Goal: Information Seeking & Learning: Learn about a topic

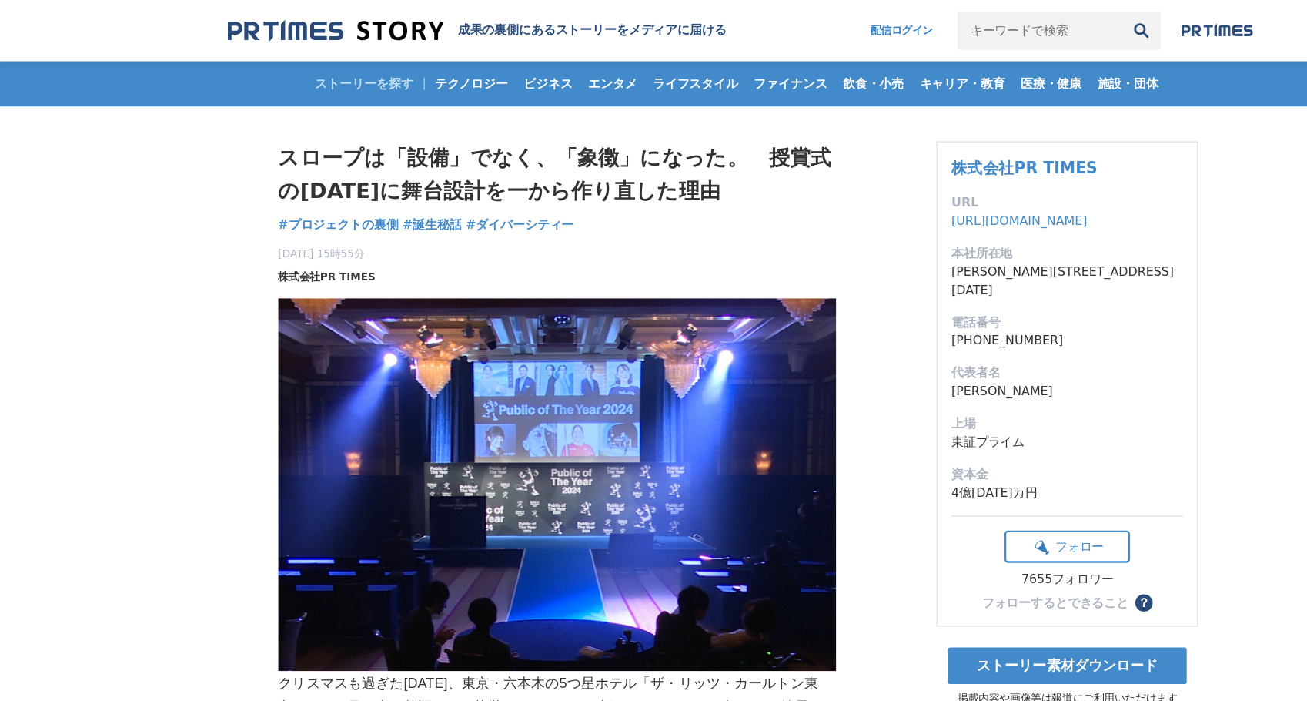
click at [294, 245] on span "株式会社PR TIMES" at bounding box center [289, 244] width 86 height 14
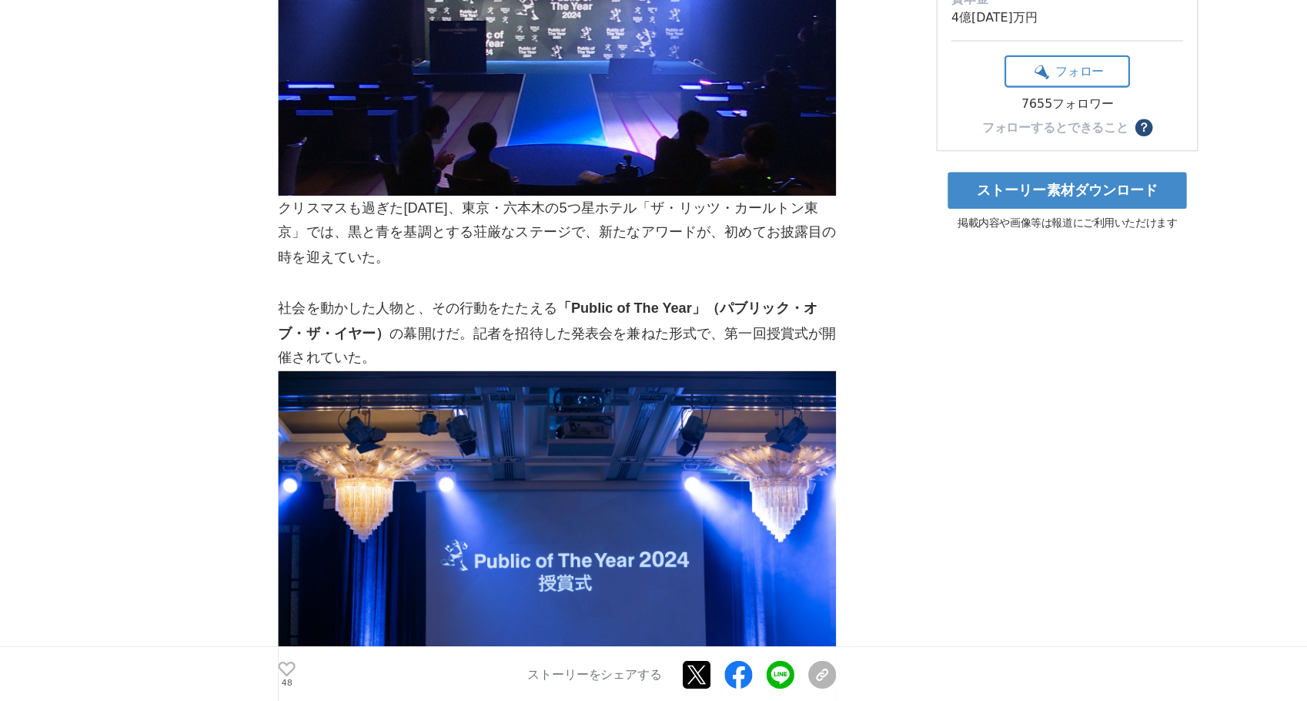
scroll to position [340, 0]
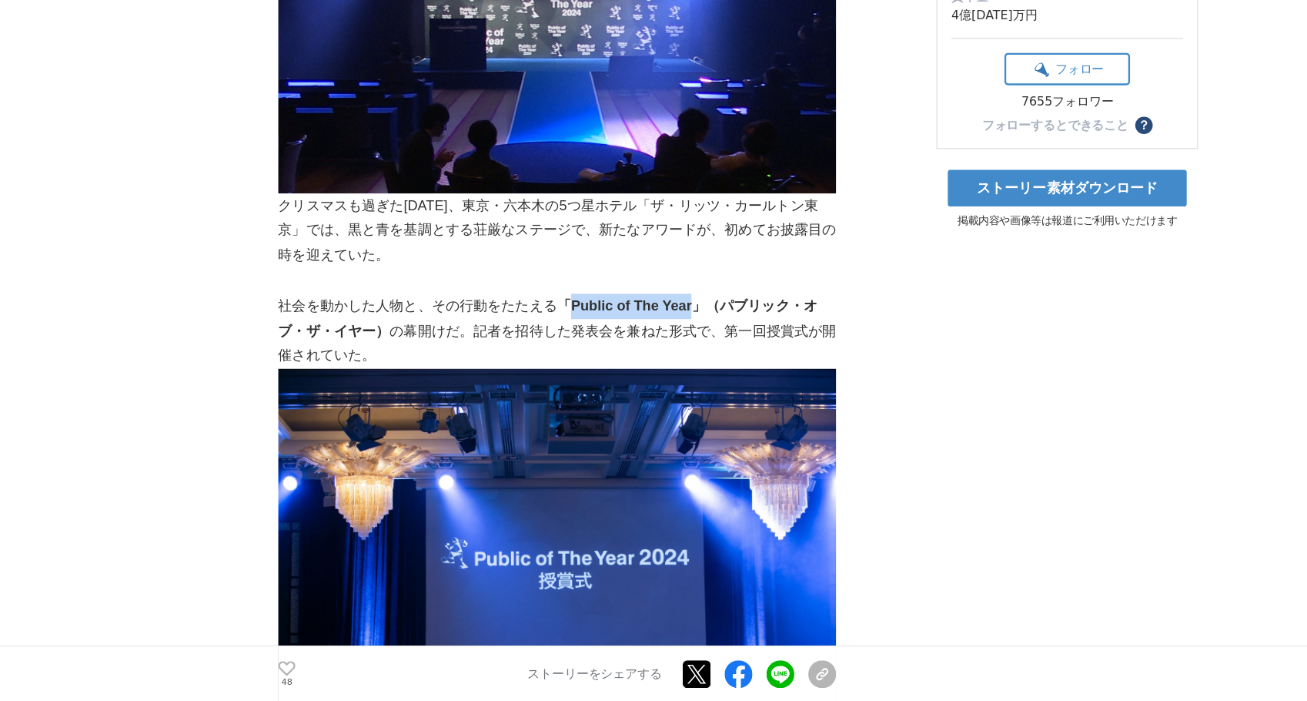
drag, startPoint x: 506, startPoint y: 354, endPoint x: 623, endPoint y: 344, distance: 117.5
click at [623, 345] on strong "「Public of The Year」（パブリック・オブ・ザ・イヤー）" at bounding box center [484, 362] width 476 height 35
copy strong "Public of The Year"
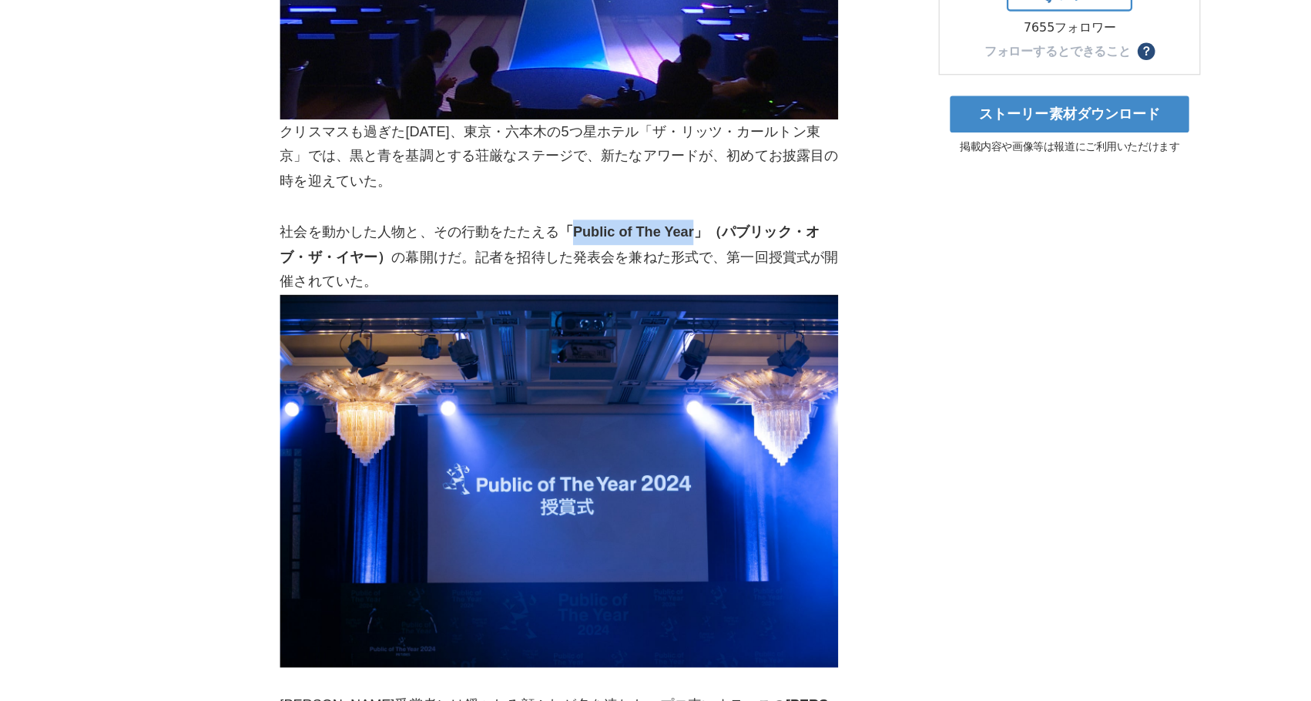
scroll to position [486, 0]
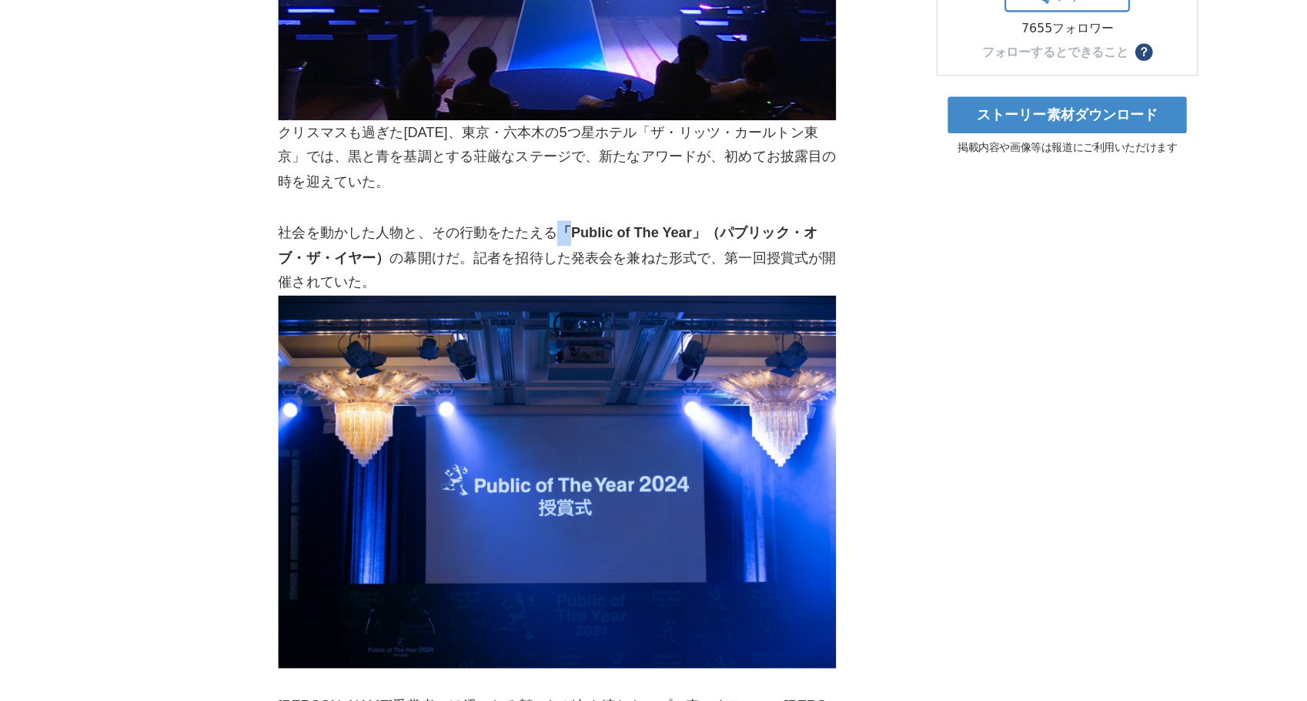
drag, startPoint x: 495, startPoint y: 209, endPoint x: 505, endPoint y: 209, distance: 10.0
click at [505, 209] on strong "「Public of The Year」（パブリック・オブ・ザ・イヤー）" at bounding box center [484, 216] width 476 height 35
drag, startPoint x: 505, startPoint y: 209, endPoint x: 625, endPoint y: 207, distance: 120.1
click at [625, 207] on strong "「Public of The Year」（パブリック・オブ・ザ・イヤー）" at bounding box center [484, 216] width 476 height 35
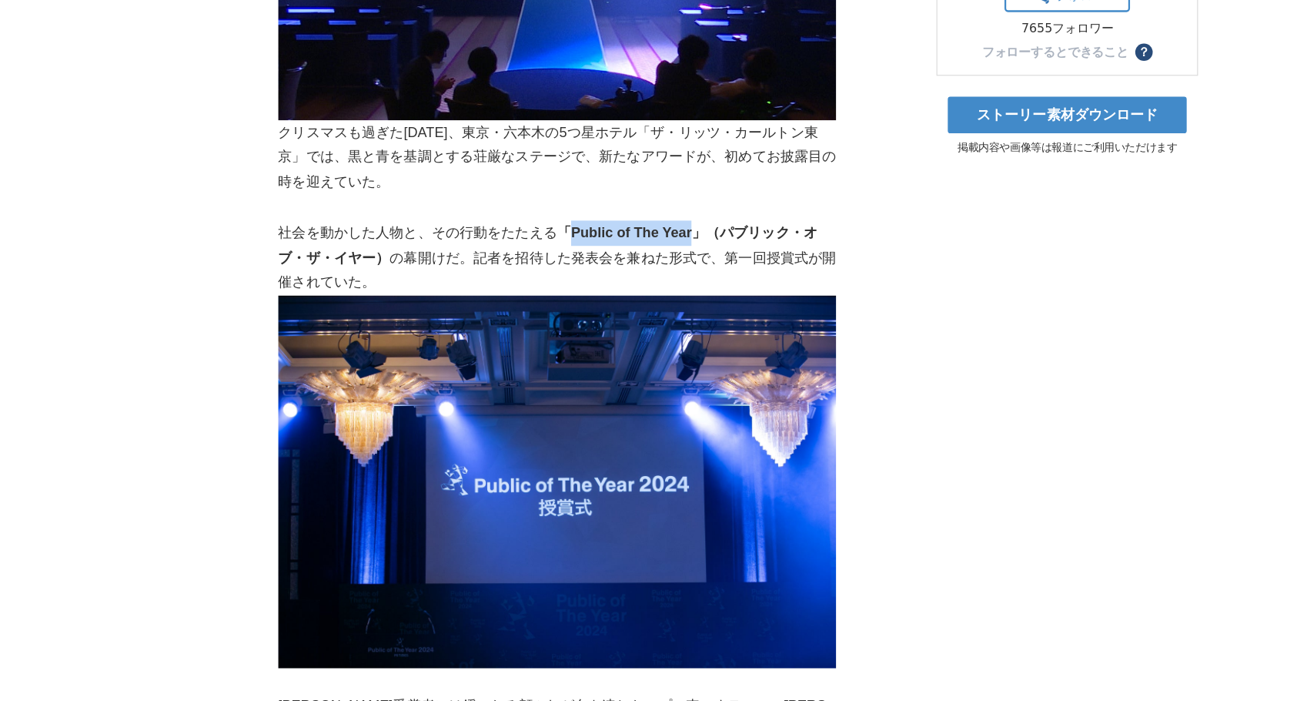
copy strong "Public of The Year"
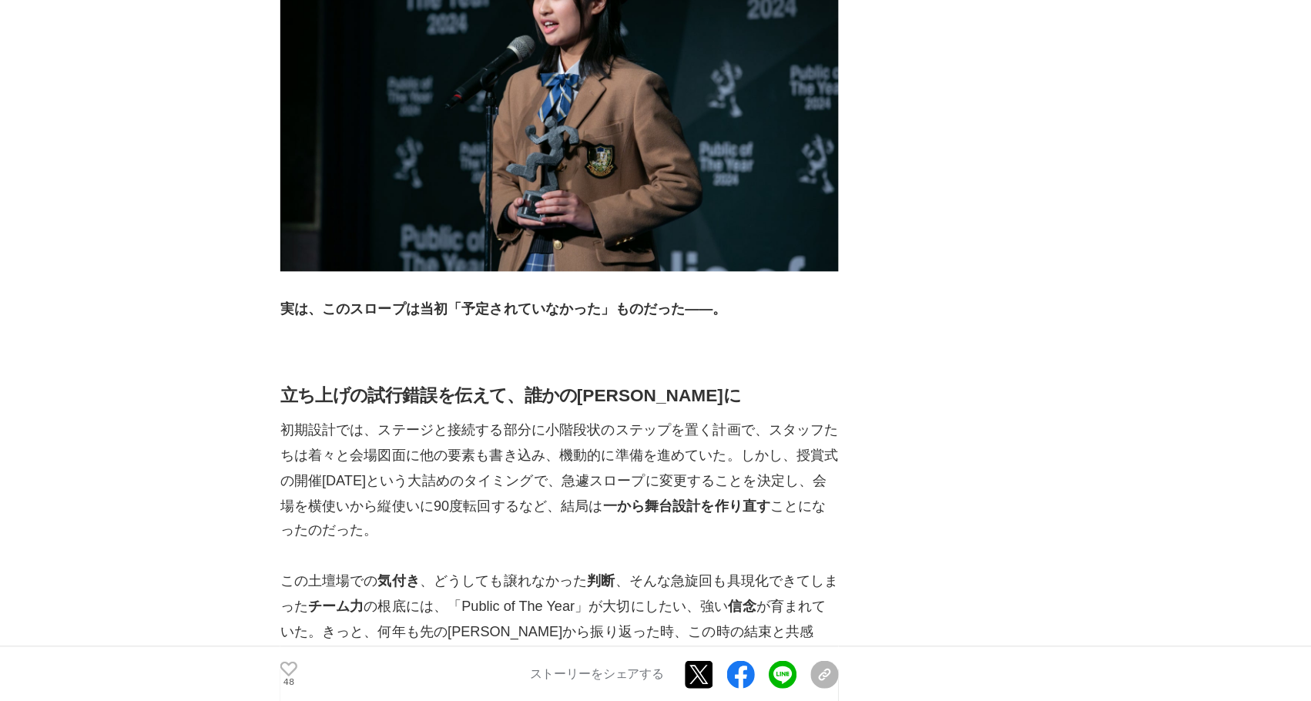
scroll to position [2253, 0]
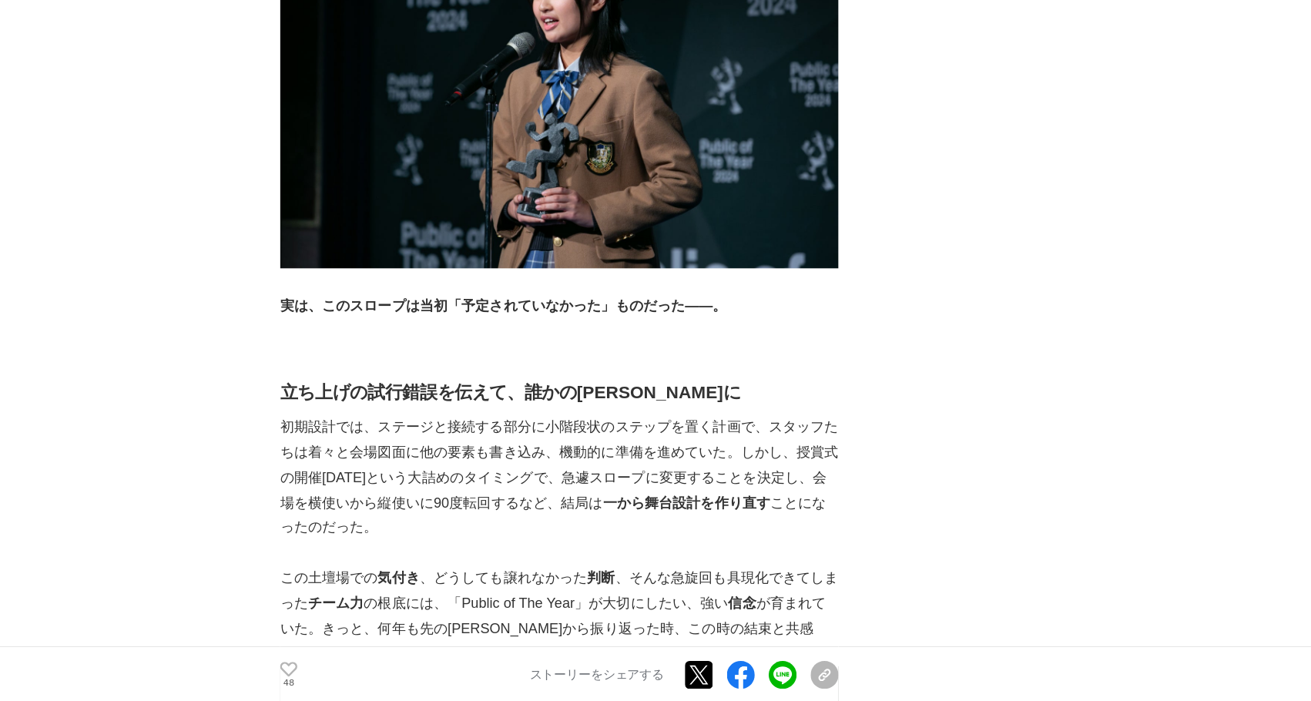
click at [544, 226] on img at bounding box center [493, 153] width 493 height 329
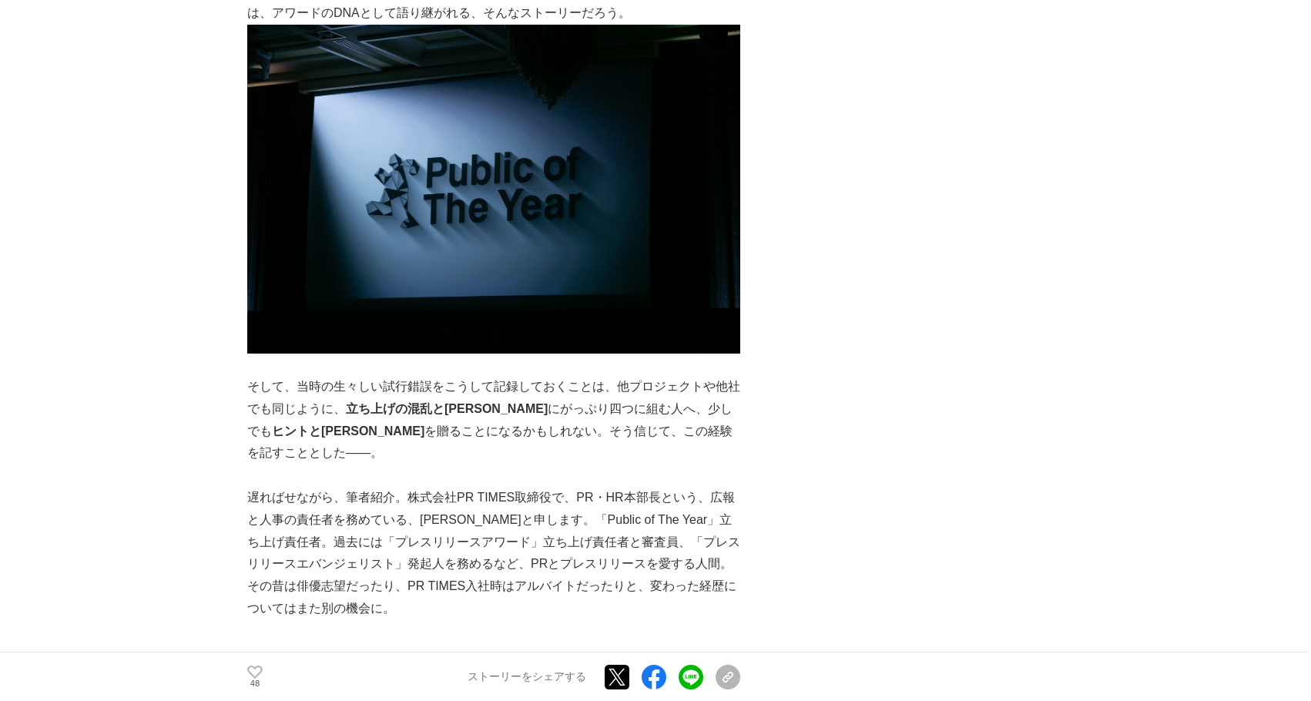
scroll to position [3118, 0]
